Goal: Check status: Verify the current state of an ongoing process or item

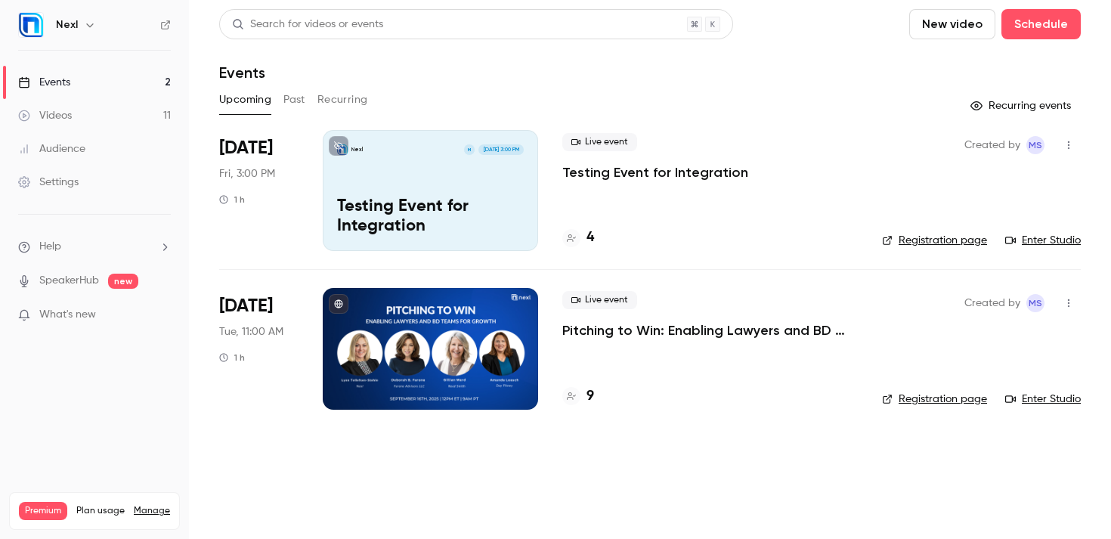
click at [595, 176] on p "Testing Event for Integration" at bounding box center [655, 172] width 186 height 18
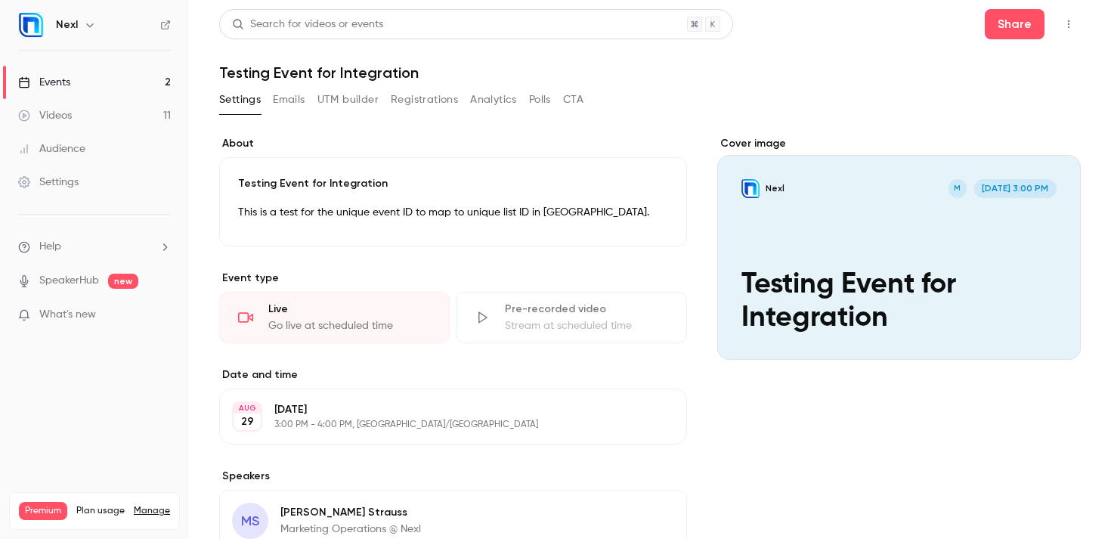
click at [444, 100] on button "Registrations" at bounding box center [424, 100] width 67 height 24
